Goal: Information Seeking & Learning: Learn about a topic

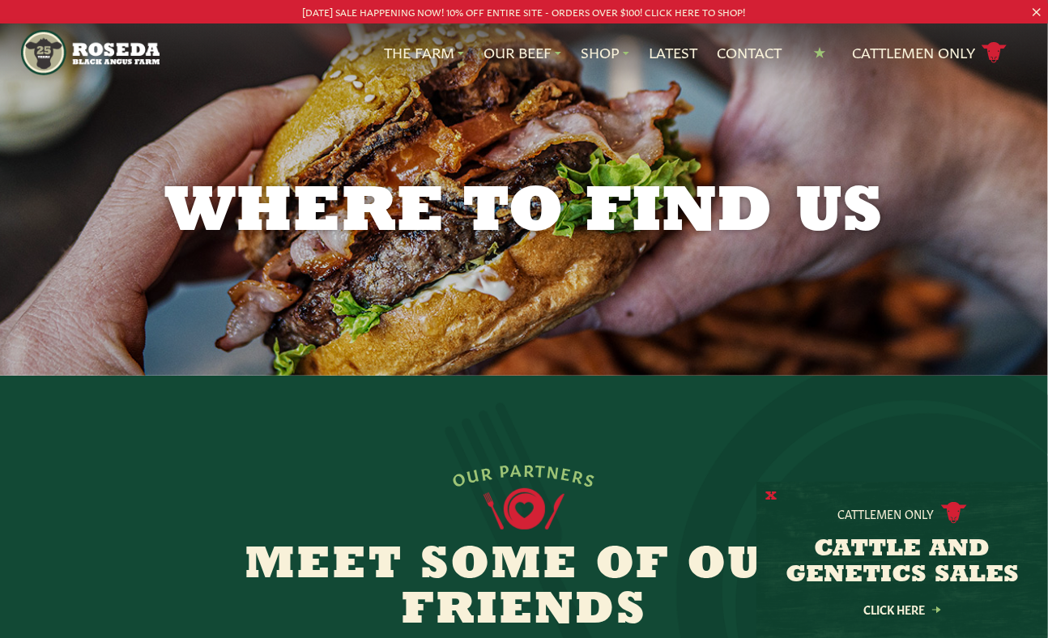
click at [769, 496] on button "X" at bounding box center [770, 496] width 11 height 17
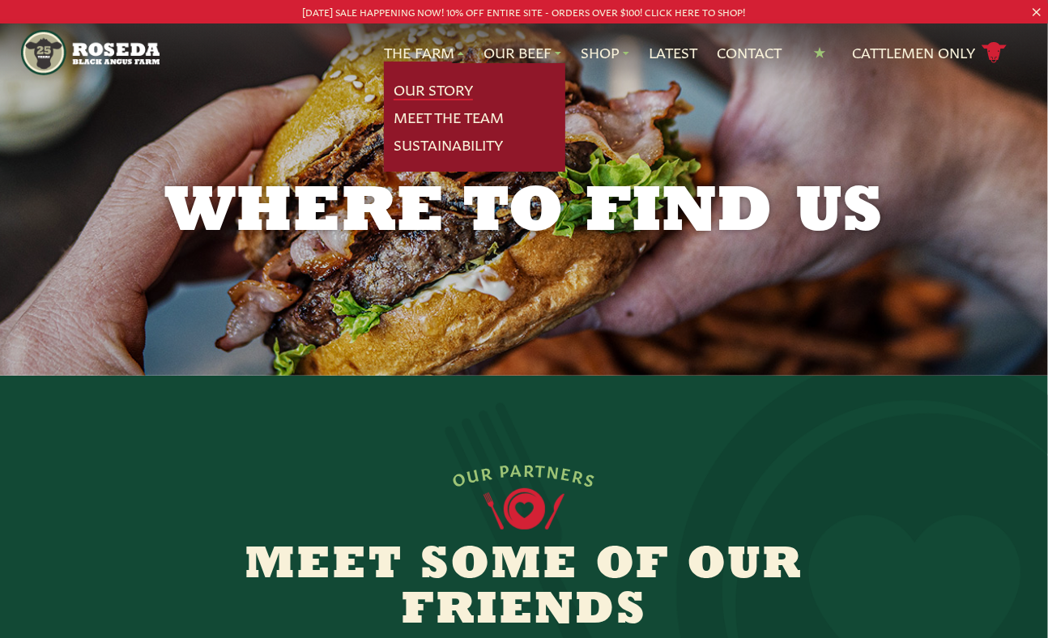
click at [445, 90] on link "Our Story" at bounding box center [433, 89] width 79 height 21
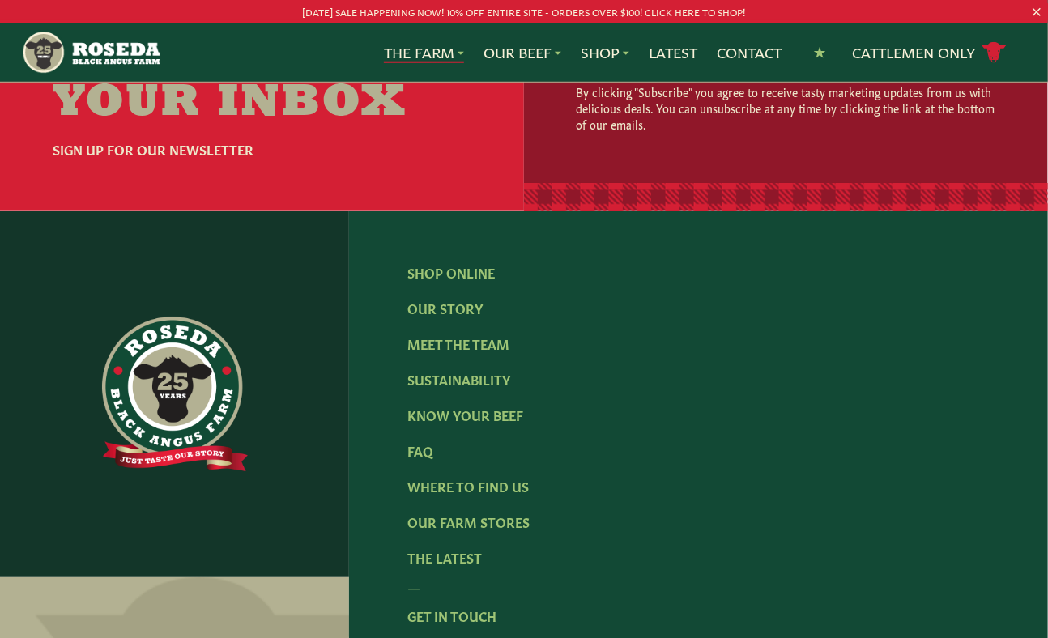
scroll to position [5087, 0]
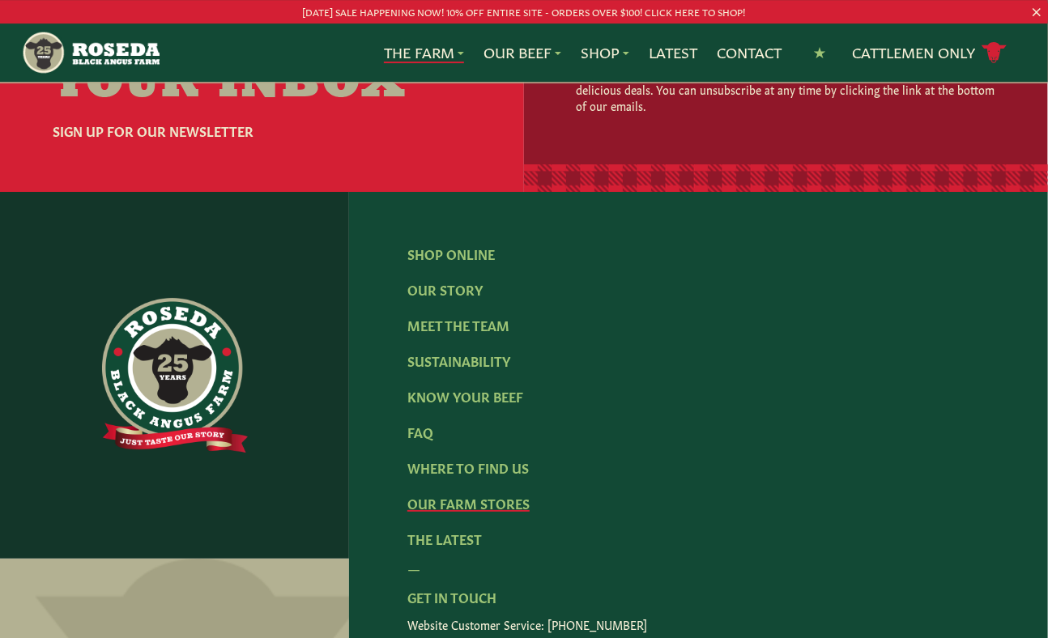
click at [455, 494] on link "Our Farm Stores" at bounding box center [468, 503] width 122 height 18
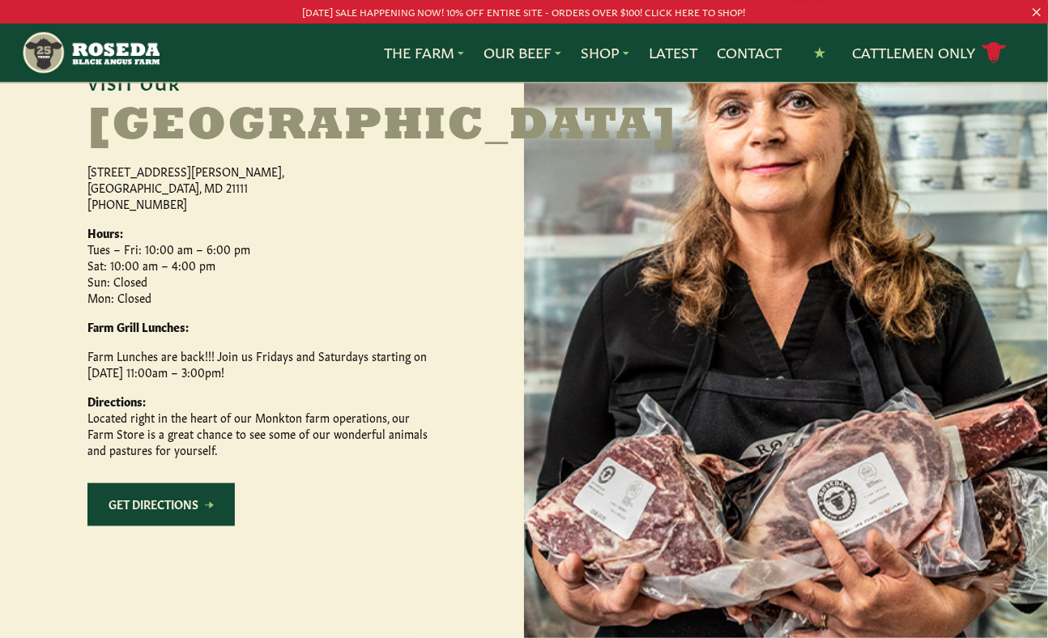
scroll to position [764, 0]
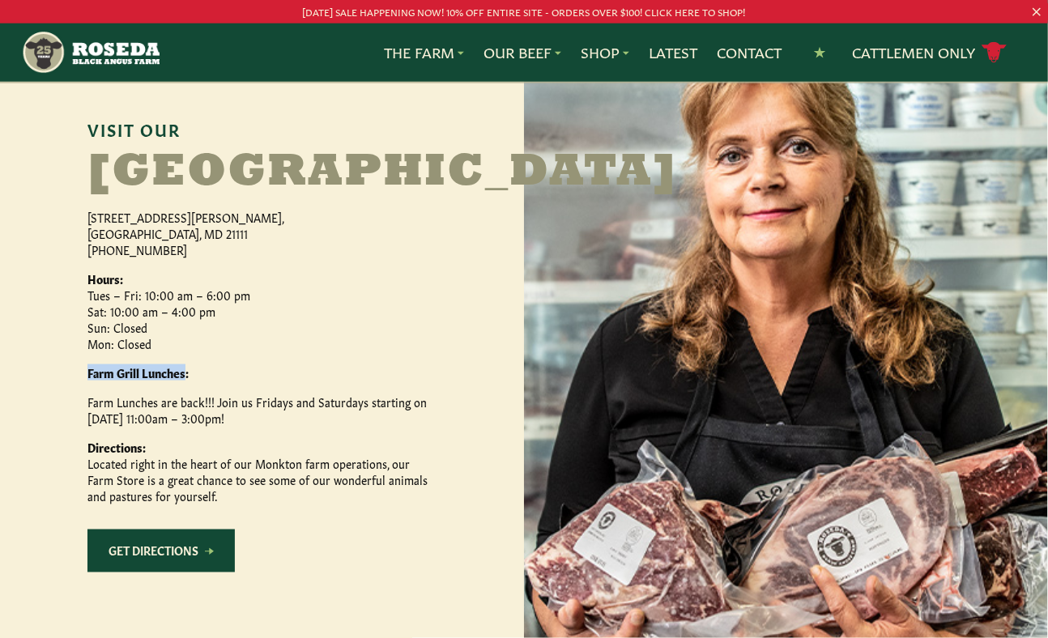
drag, startPoint x: 81, startPoint y: 474, endPoint x: 185, endPoint y: 473, distance: 104.5
click at [185, 473] on div "Visit Our [GEOGRAPHIC_DATA] [STREET_ADDRESS][PERSON_NAME] [PHONE_NUMBER] Hours:…" at bounding box center [262, 359] width 524 height 738
copy strong "Farm Grill Lunches"
